Goal: Information Seeking & Learning: Check status

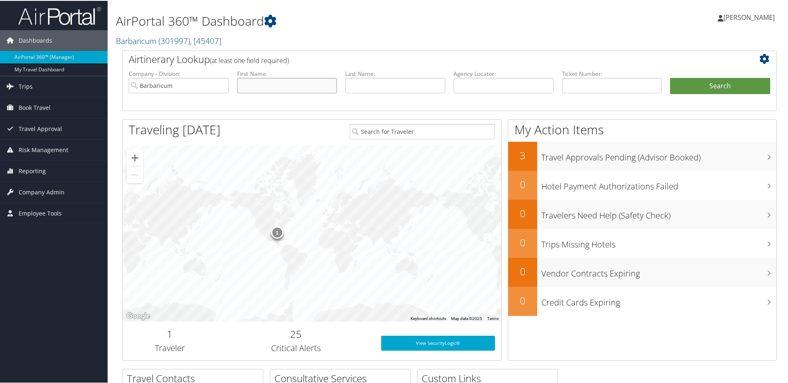
click at [271, 82] on input "text" at bounding box center [287, 84] width 100 height 15
type input "jama"
click at [730, 81] on button "Search" at bounding box center [720, 85] width 100 height 17
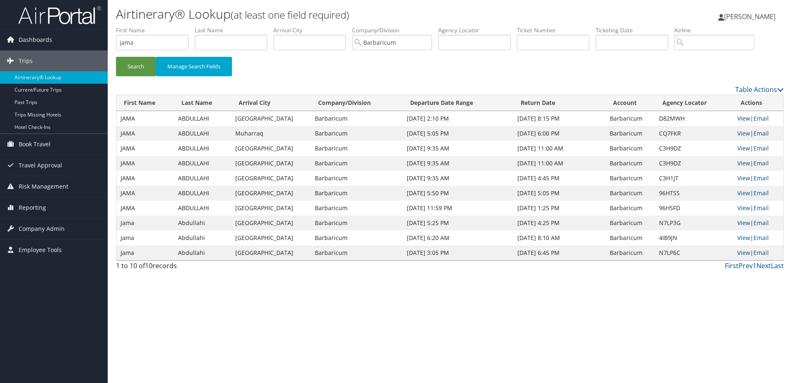
click at [739, 118] on link "View" at bounding box center [743, 118] width 13 height 8
drag, startPoint x: 164, startPoint y: 40, endPoint x: 43, endPoint y: 26, distance: 121.7
click at [43, 26] on div "Dashboards AirPortal 360™ (Manager) My Travel Dashboard Trips Airtinerary® Look…" at bounding box center [396, 191] width 792 height 383
click at [116, 57] on button "Search" at bounding box center [136, 66] width 40 height 19
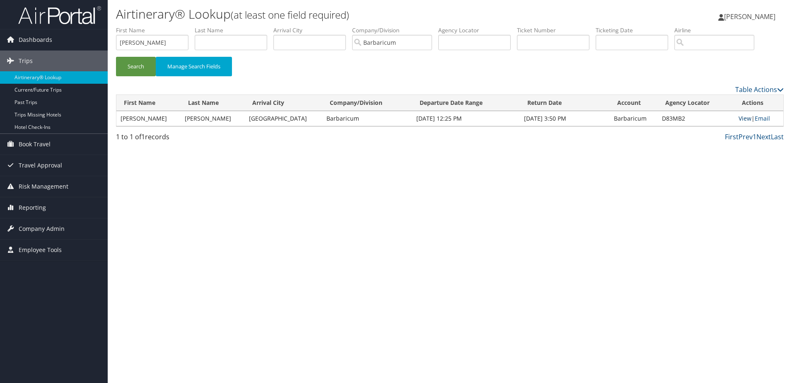
click at [740, 117] on link "View" at bounding box center [744, 118] width 13 height 8
click at [779, 89] on icon at bounding box center [780, 89] width 7 height 7
click at [703, 189] on div at bounding box center [396, 191] width 792 height 383
drag, startPoint x: 147, startPoint y: 43, endPoint x: 41, endPoint y: 34, distance: 106.8
click at [41, 34] on div "Dashboards AirPortal 360™ (Manager) My Travel Dashboard Trips Airtinerary® Look…" at bounding box center [396, 191] width 792 height 383
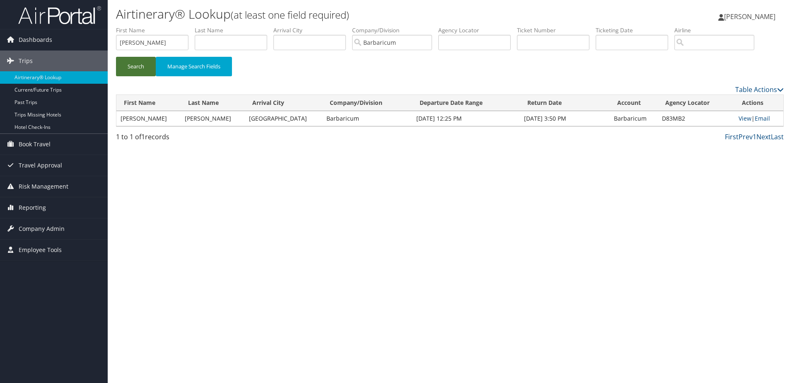
click at [136, 66] on button "Search" at bounding box center [136, 66] width 40 height 19
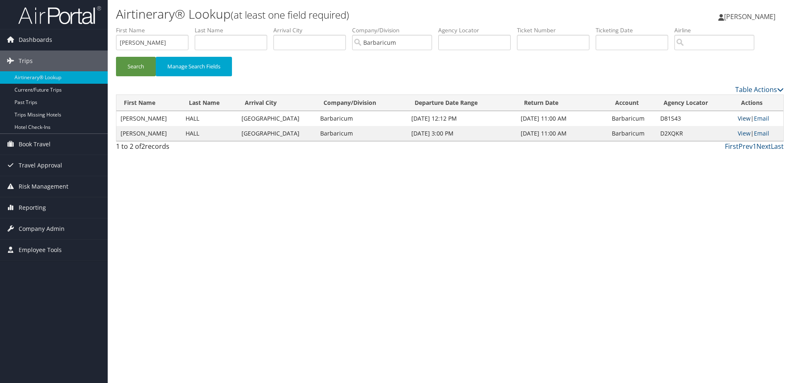
click at [743, 117] on link "View" at bounding box center [743, 118] width 13 height 8
click at [740, 132] on link "View" at bounding box center [743, 133] width 13 height 8
drag, startPoint x: 137, startPoint y: 43, endPoint x: 63, endPoint y: 36, distance: 74.0
click at [63, 36] on div "Dashboards AirPortal 360™ (Manager) My Travel Dashboard Trips Airtinerary® Look…" at bounding box center [396, 191] width 792 height 383
click at [135, 70] on button "Search" at bounding box center [136, 66] width 40 height 19
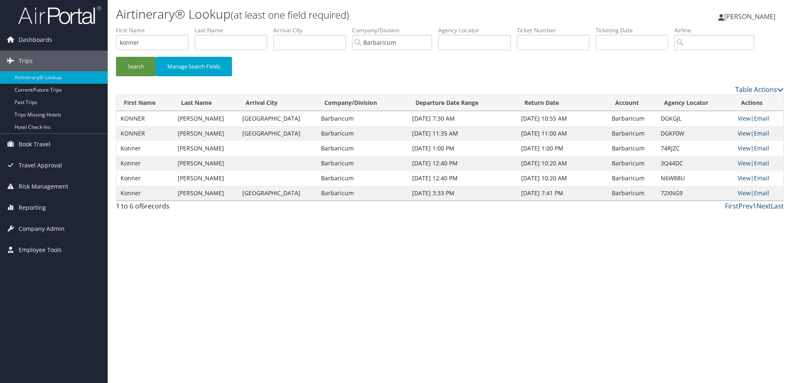
click at [738, 133] on link "View" at bounding box center [743, 133] width 13 height 8
click at [737, 118] on link "View" at bounding box center [743, 118] width 13 height 8
drag, startPoint x: 155, startPoint y: 44, endPoint x: 42, endPoint y: 37, distance: 113.3
click at [42, 37] on div "Dashboards AirPortal 360™ (Manager) My Travel Dashboard Trips Airtinerary® Look…" at bounding box center [396, 191] width 792 height 383
type input "SETH"
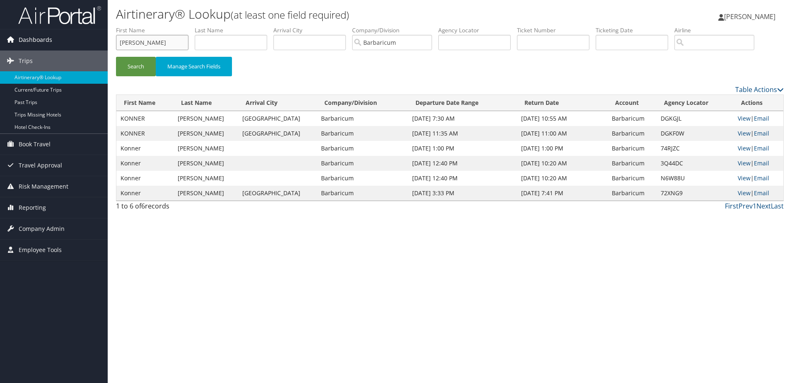
click at [116, 57] on button "Search" at bounding box center [136, 66] width 40 height 19
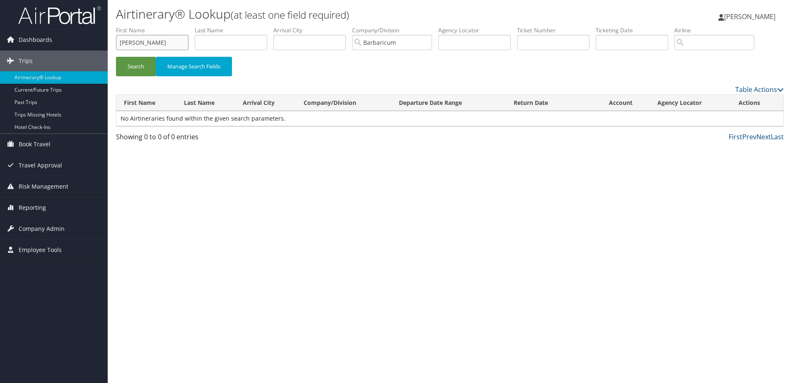
click at [152, 43] on input "SETH" at bounding box center [152, 42] width 72 height 15
click at [139, 61] on button "Search" at bounding box center [136, 66] width 40 height 19
drag, startPoint x: 404, startPoint y: 43, endPoint x: 331, endPoint y: 38, distance: 73.5
click at [331, 26] on ul "First Name SETH Last Name Departure City Arrival City Company/Division Barbaric…" at bounding box center [449, 26] width 667 height 0
click at [147, 64] on button "Search" at bounding box center [136, 66] width 40 height 19
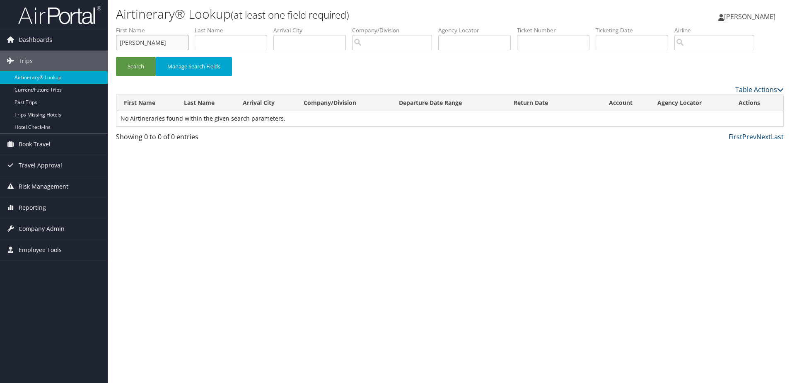
click at [168, 42] on input "SETH" at bounding box center [152, 42] width 72 height 15
drag, startPoint x: 76, startPoint y: 39, endPoint x: 29, endPoint y: 39, distance: 46.8
click at [29, 39] on div "Dashboards AirPortal 360™ (Manager) My Travel Dashboard Trips Airtinerary® Look…" at bounding box center [396, 191] width 792 height 383
click at [116, 57] on button "Search" at bounding box center [136, 66] width 40 height 19
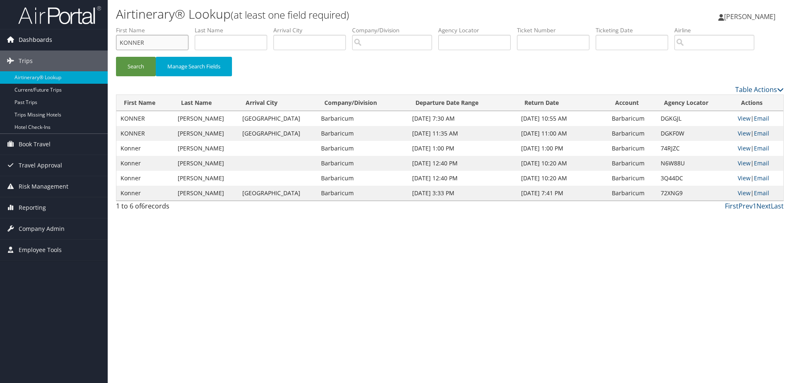
drag, startPoint x: 155, startPoint y: 45, endPoint x: 11, endPoint y: 41, distance: 144.6
click at [11, 41] on div "Dashboards AirPortal 360™ (Manager) My Travel Dashboard Trips Airtinerary® Look…" at bounding box center [396, 191] width 792 height 383
click at [128, 62] on button "Search" at bounding box center [136, 66] width 40 height 19
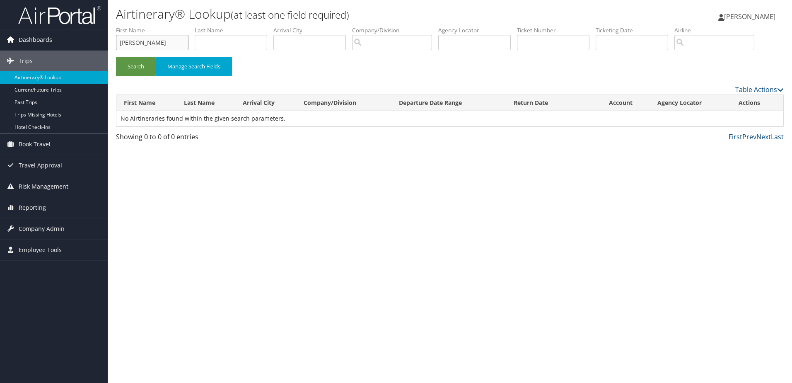
drag, startPoint x: 153, startPoint y: 44, endPoint x: 18, endPoint y: 34, distance: 135.3
click at [18, 34] on div "Dashboards AirPortal 360™ (Manager) My Travel Dashboard Trips Airtinerary® Look…" at bounding box center [396, 191] width 792 height 383
click at [116, 57] on button "Search" at bounding box center [136, 66] width 40 height 19
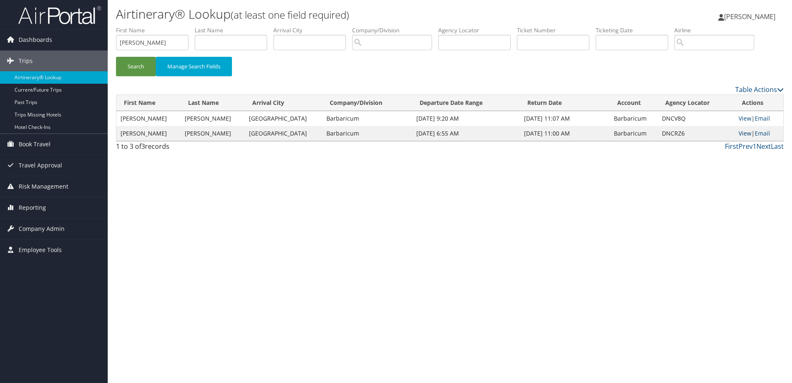
click at [740, 132] on link "View" at bounding box center [744, 133] width 13 height 8
click at [743, 119] on link "View" at bounding box center [744, 118] width 13 height 8
drag, startPoint x: 174, startPoint y: 46, endPoint x: 169, endPoint y: 49, distance: 5.2
click at [173, 46] on input "curtis" at bounding box center [152, 42] width 72 height 15
drag, startPoint x: 169, startPoint y: 48, endPoint x: 51, endPoint y: 41, distance: 117.8
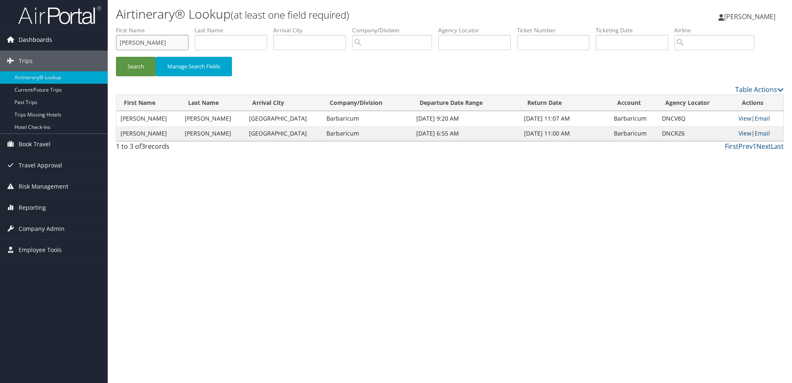
click at [51, 41] on div "Dashboards AirPortal 360™ (Manager) My Travel Dashboard Trips Airtinerary® Look…" at bounding box center [396, 191] width 792 height 383
click at [116, 57] on button "Search" at bounding box center [136, 66] width 40 height 19
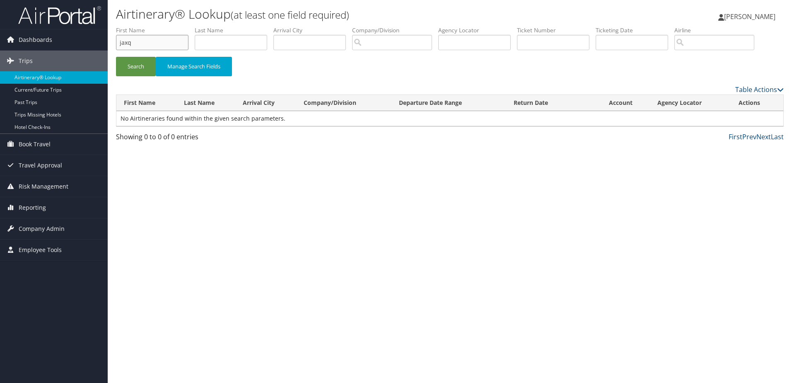
click at [125, 41] on input "jaxq" at bounding box center [152, 42] width 72 height 15
type input "jacq"
click at [142, 67] on button "Search" at bounding box center [136, 66] width 40 height 19
drag, startPoint x: 148, startPoint y: 48, endPoint x: 68, endPoint y: 37, distance: 80.3
click at [68, 37] on div "Dashboards AirPortal 360™ (Manager) My Travel Dashboard Trips Airtinerary® Look…" at bounding box center [396, 191] width 792 height 383
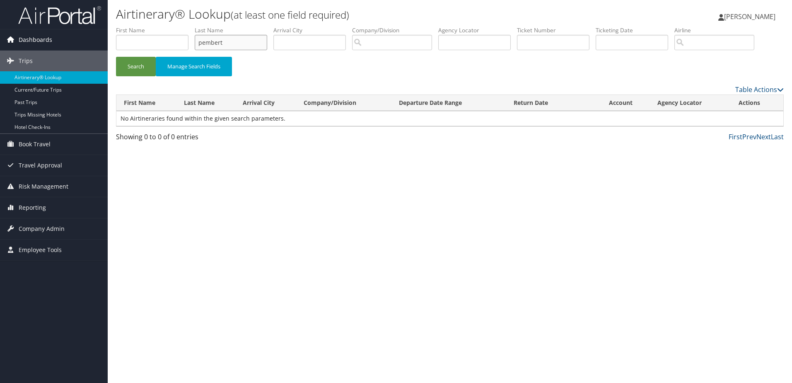
type input "pembert"
click at [116, 57] on button "Search" at bounding box center [136, 66] width 40 height 19
drag, startPoint x: 249, startPoint y: 44, endPoint x: 112, endPoint y: 31, distance: 138.1
click at [116, 31] on form "First Name Last Name pembert Departure City Arrival City Company/Division Airpo…" at bounding box center [449, 55] width 667 height 58
click at [383, 43] on input "search" at bounding box center [392, 42] width 80 height 15
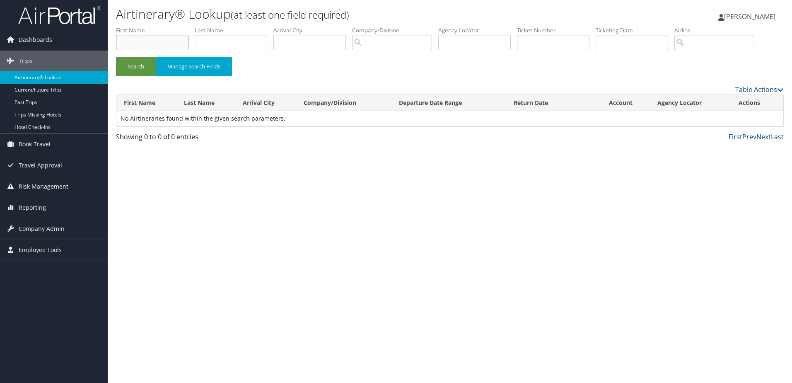
click at [141, 42] on input "text" at bounding box center [152, 42] width 72 height 15
type input "jaq"
click at [137, 67] on button "Search" at bounding box center [136, 66] width 40 height 19
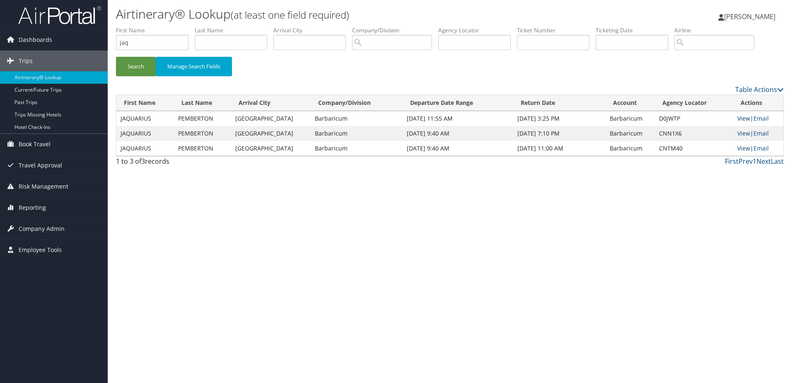
click at [743, 118] on link "View" at bounding box center [743, 118] width 13 height 8
click at [744, 147] on link "View" at bounding box center [743, 148] width 13 height 8
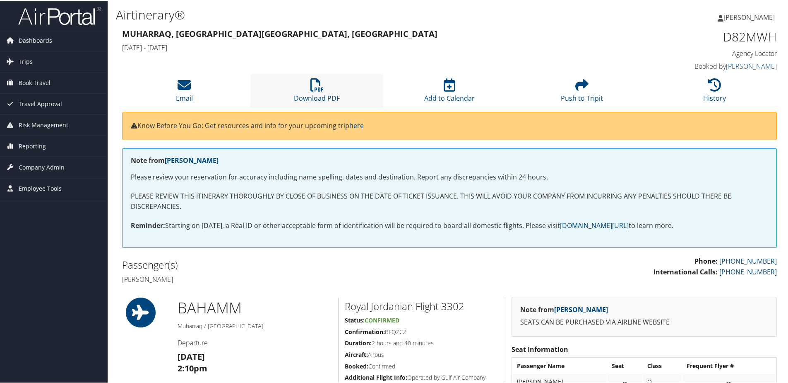
click at [308, 89] on li "Download PDF" at bounding box center [317, 90] width 132 height 34
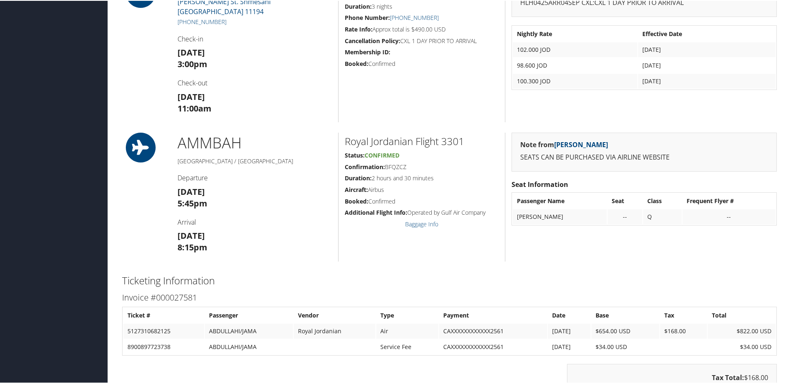
scroll to position [508, 0]
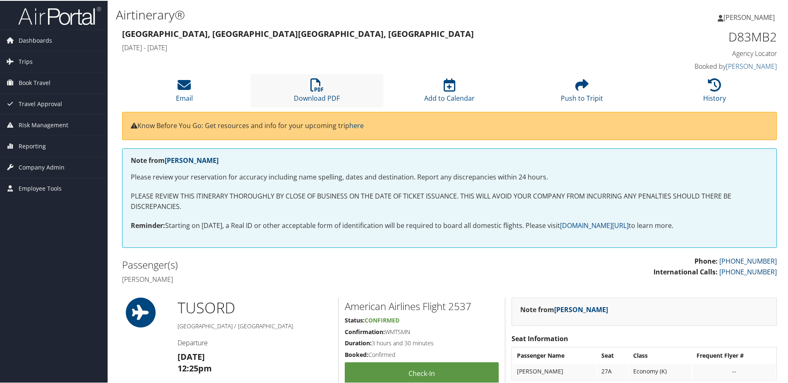
click at [325, 91] on li "Download PDF" at bounding box center [317, 90] width 132 height 34
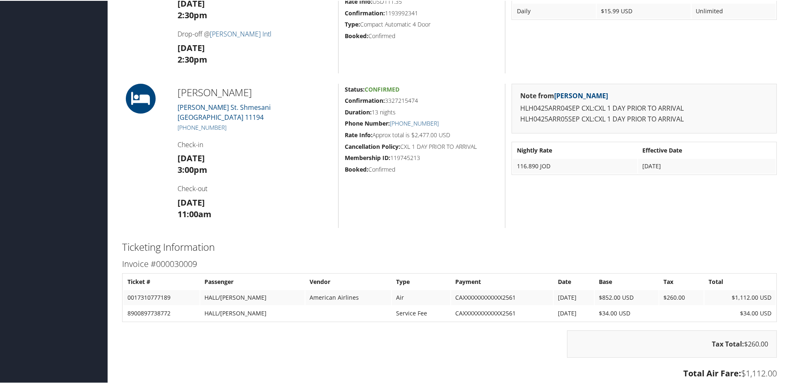
scroll to position [787, 0]
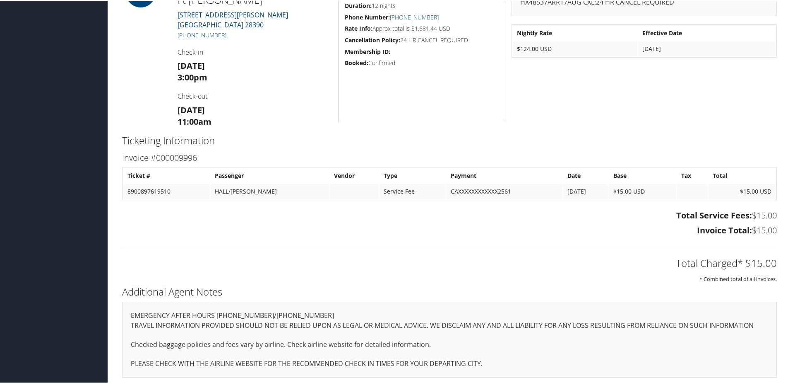
scroll to position [303, 0]
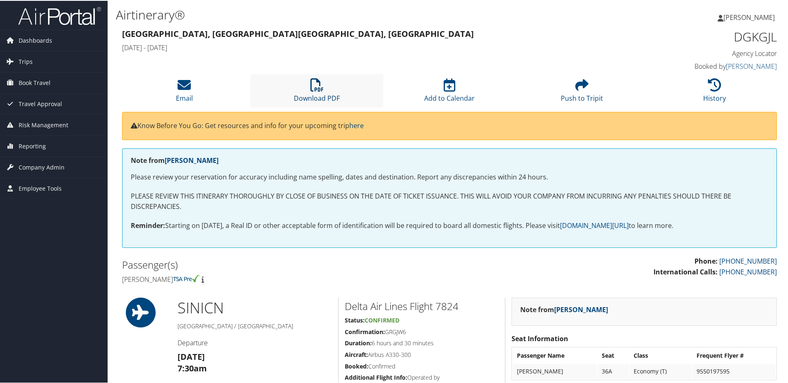
click at [323, 87] on icon at bounding box center [317, 83] width 13 height 13
click at [311, 90] on icon at bounding box center [317, 83] width 13 height 13
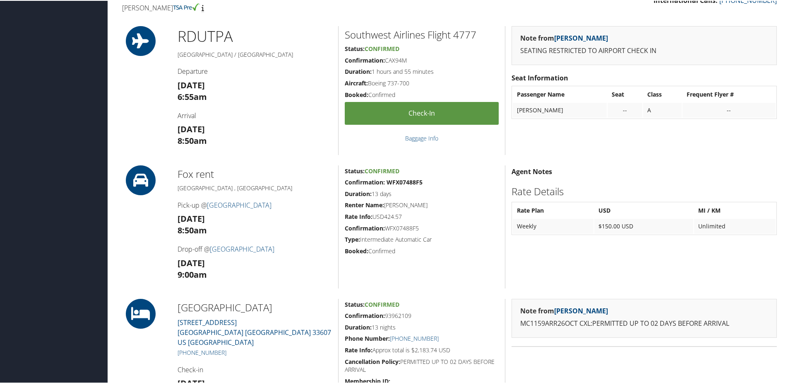
scroll to position [257, 0]
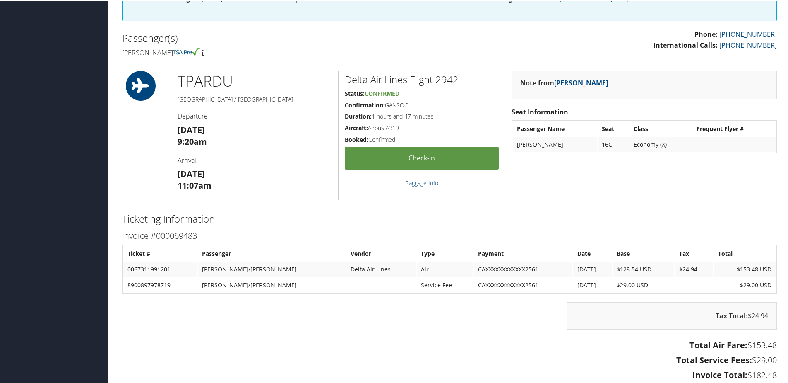
scroll to position [248, 0]
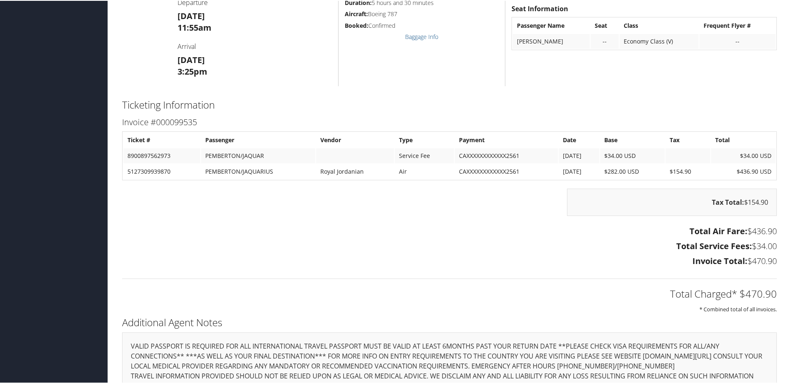
scroll to position [359, 0]
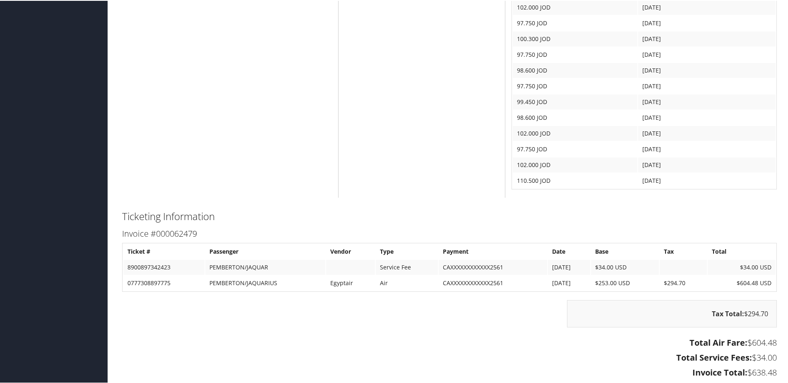
scroll to position [980, 0]
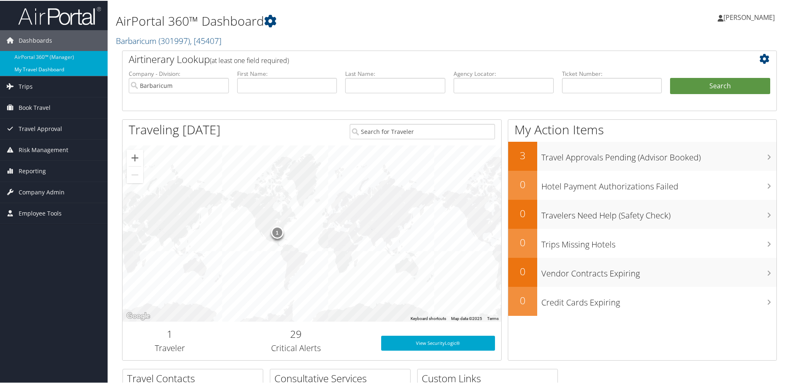
click at [64, 67] on link "My Travel Dashboard" at bounding box center [54, 69] width 108 height 12
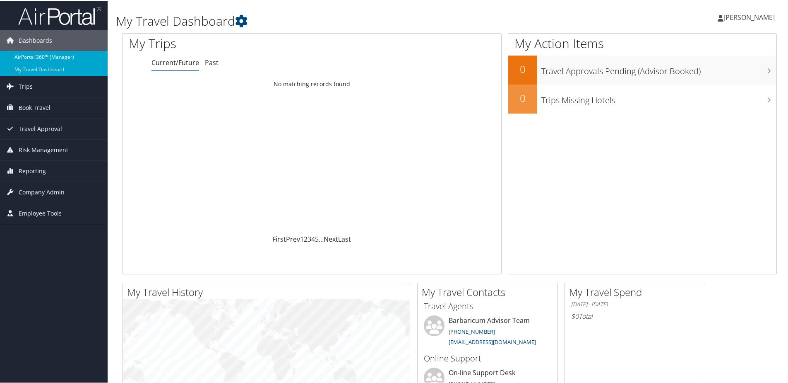
click at [21, 54] on link "AirPortal 360™ (Manager)" at bounding box center [54, 56] width 108 height 12
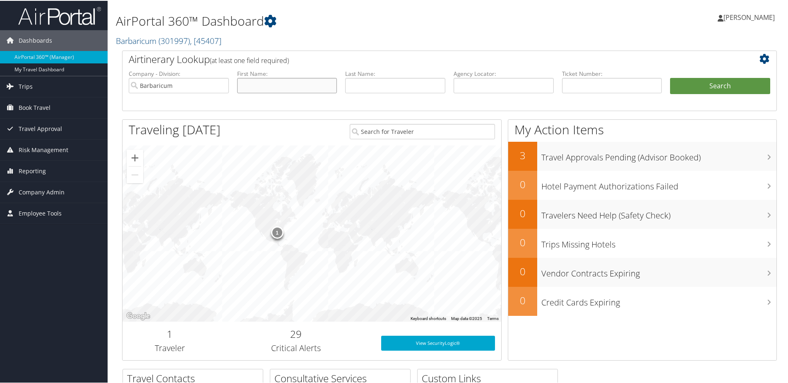
click at [247, 83] on input "text" at bounding box center [287, 84] width 100 height 15
type input "[PERSON_NAME]"
click at [670, 77] on button "Search" at bounding box center [720, 85] width 100 height 17
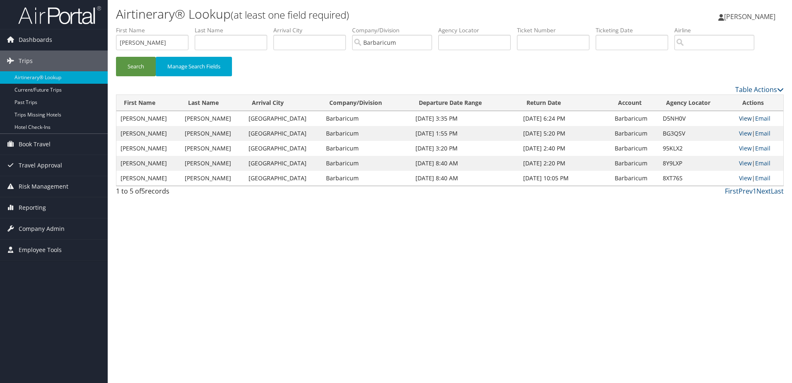
click at [739, 118] on link "View" at bounding box center [745, 118] width 13 height 8
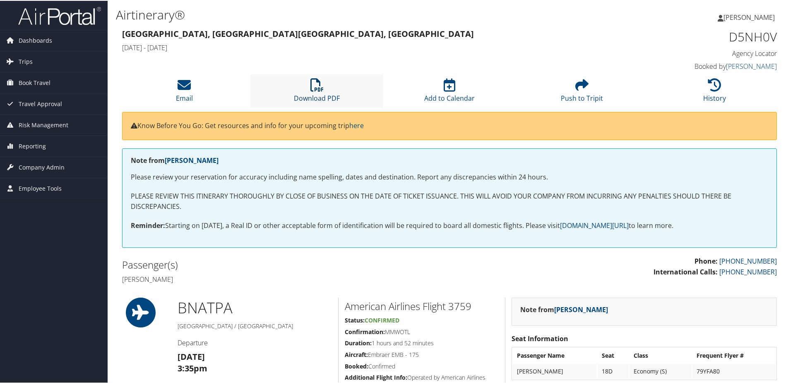
click at [322, 84] on icon at bounding box center [317, 83] width 13 height 13
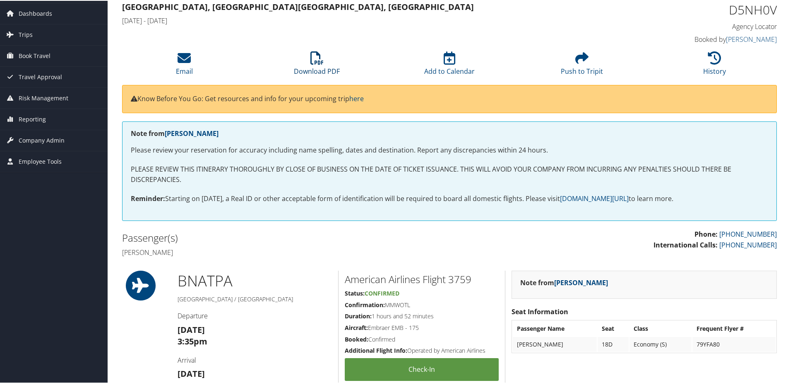
scroll to position [41, 0]
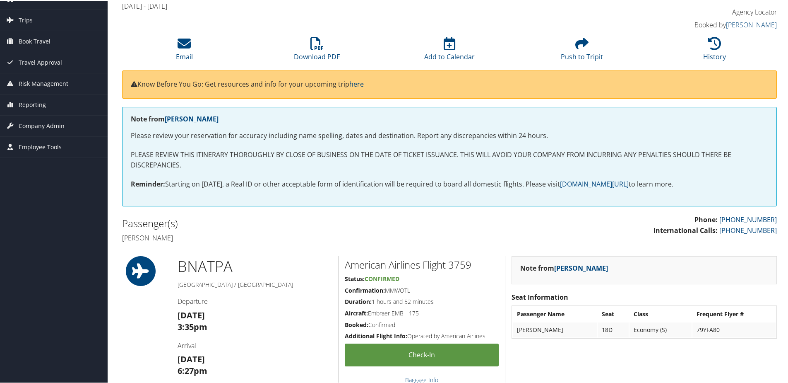
click at [146, 208] on div "Note from Mandi Bollinger Please review your reservation for accuracy including…" at bounding box center [449, 160] width 667 height 108
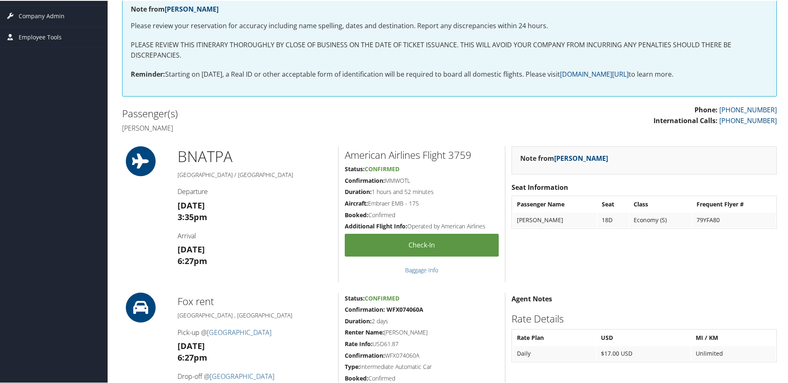
scroll to position [166, 0]
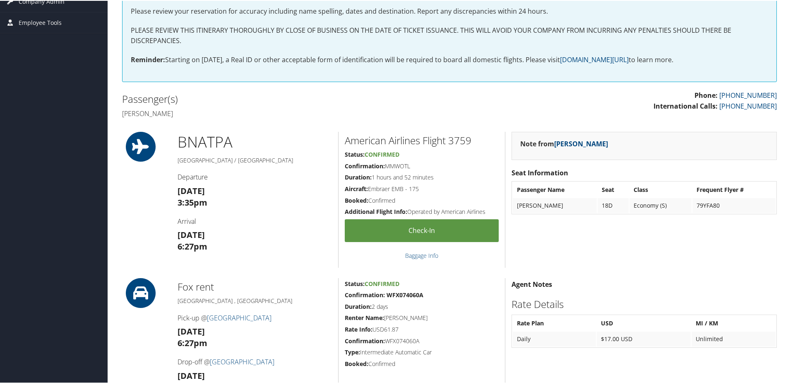
click at [144, 326] on div at bounding box center [143, 338] width 55 height 123
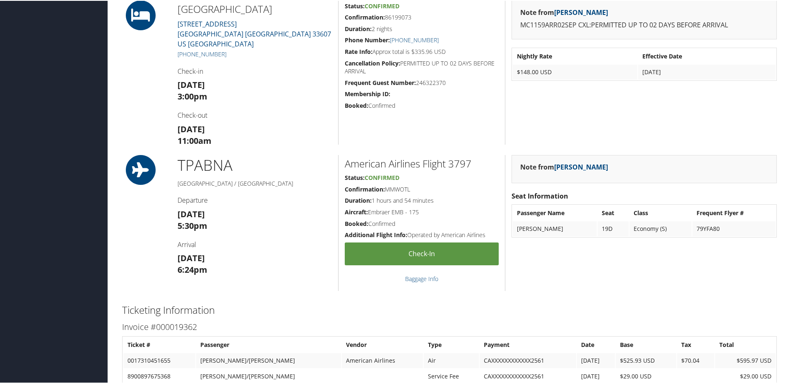
scroll to position [580, 0]
